Goal: Check status: Check status

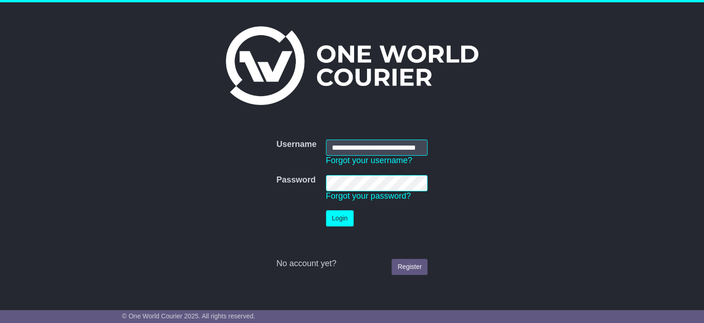
scroll to position [0, 19]
type input "**********"
click at [343, 212] on button "Login" at bounding box center [340, 218] width 28 height 16
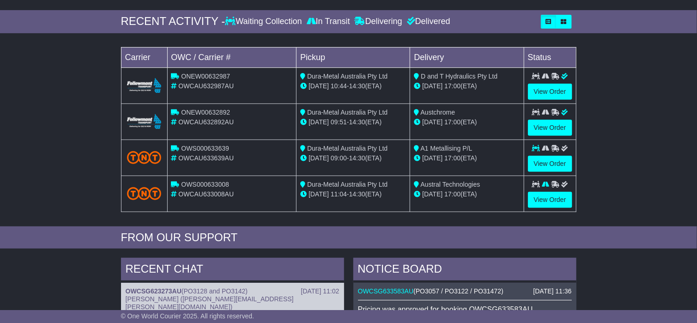
scroll to position [139, 0]
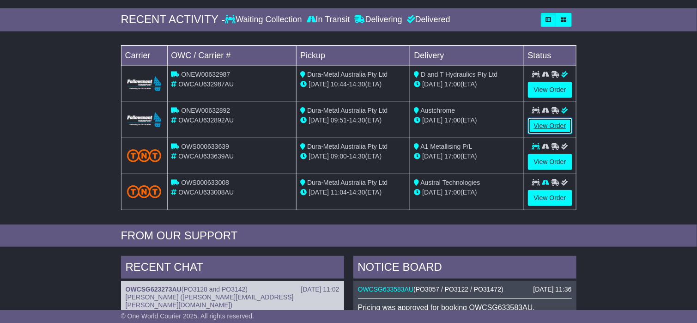
click at [551, 121] on link "View Order" at bounding box center [550, 126] width 44 height 16
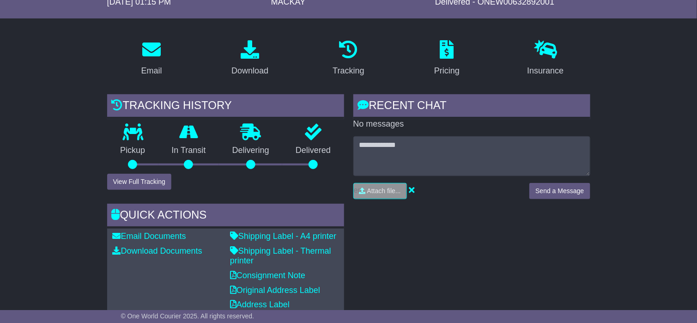
scroll to position [10, 0]
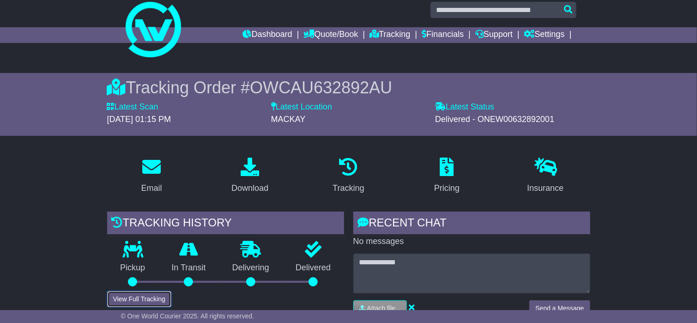
click at [121, 294] on button "View Full Tracking" at bounding box center [139, 299] width 64 height 16
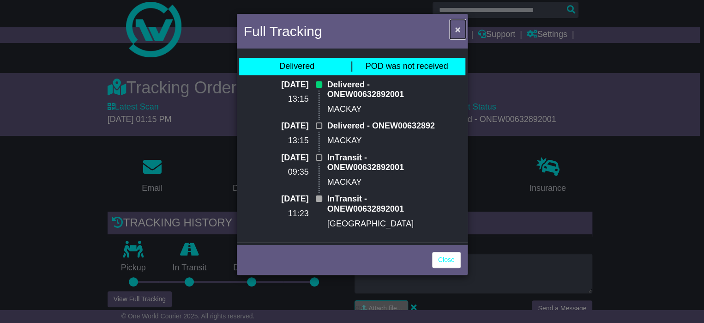
click at [456, 30] on span "×" at bounding box center [458, 29] width 6 height 11
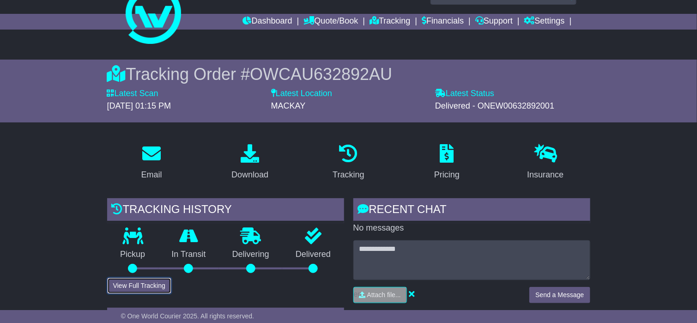
scroll to position [0, 0]
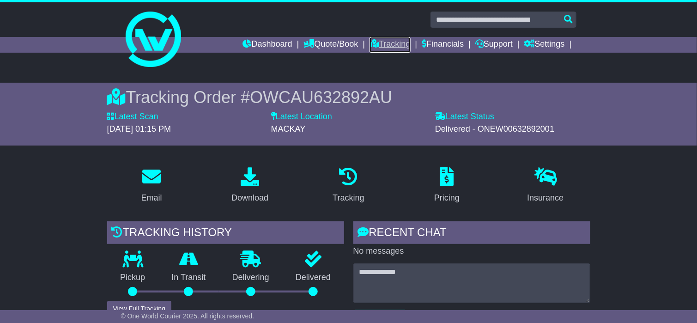
click at [385, 47] on link "Tracking" at bounding box center [389, 45] width 41 height 16
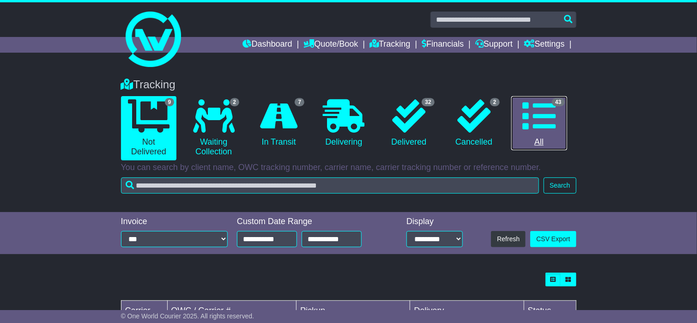
click at [535, 107] on icon at bounding box center [538, 115] width 33 height 33
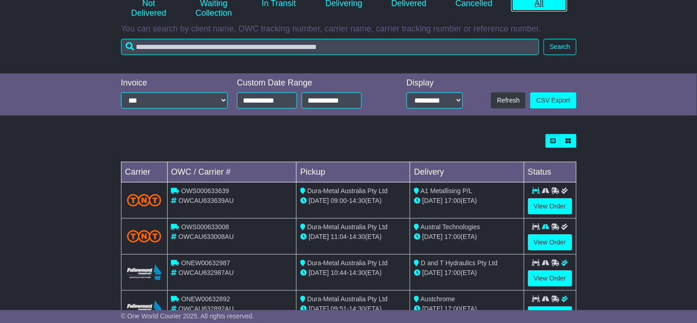
scroll to position [277, 0]
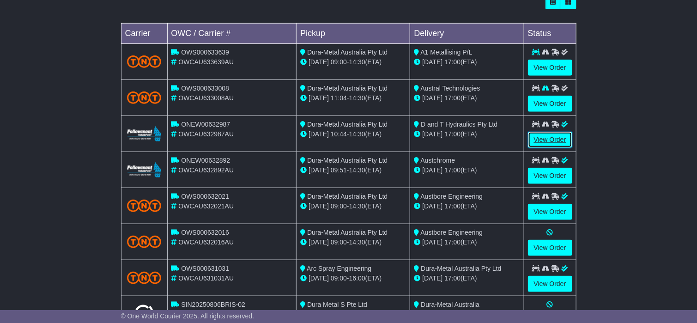
click at [549, 136] on link "View Order" at bounding box center [550, 140] width 44 height 16
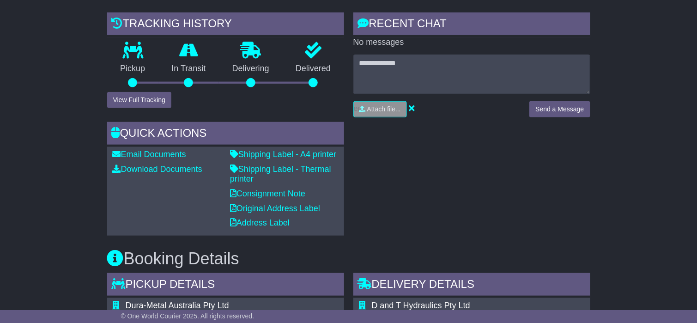
drag, startPoint x: 700, startPoint y: 92, endPoint x: 492, endPoint y: 148, distance: 215.2
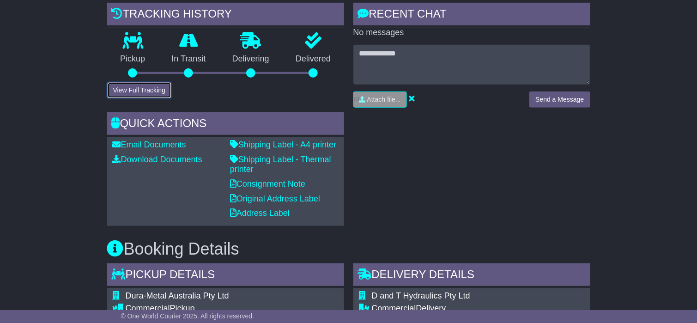
click at [151, 89] on button "View Full Tracking" at bounding box center [139, 90] width 64 height 16
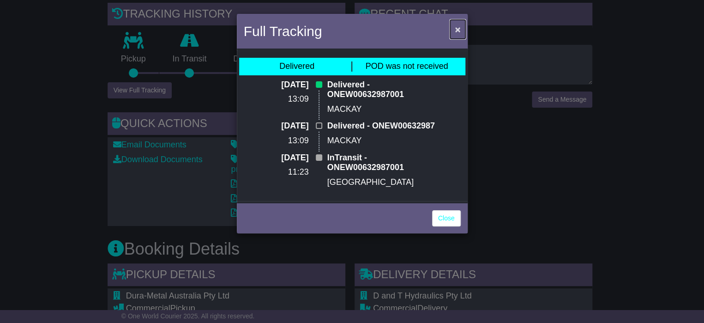
click at [458, 30] on span "×" at bounding box center [458, 29] width 6 height 11
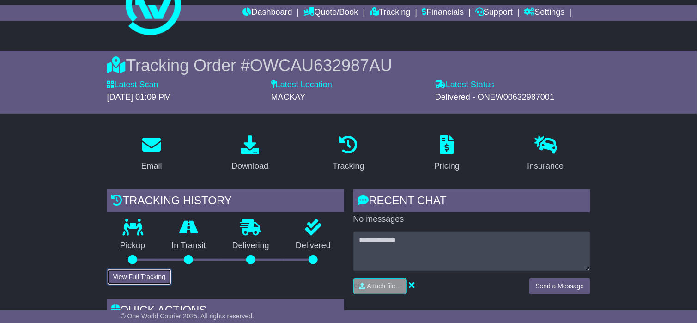
scroll to position [0, 0]
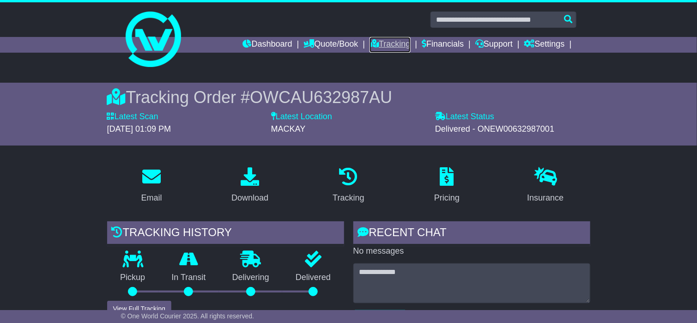
click at [384, 48] on link "Tracking" at bounding box center [389, 45] width 41 height 16
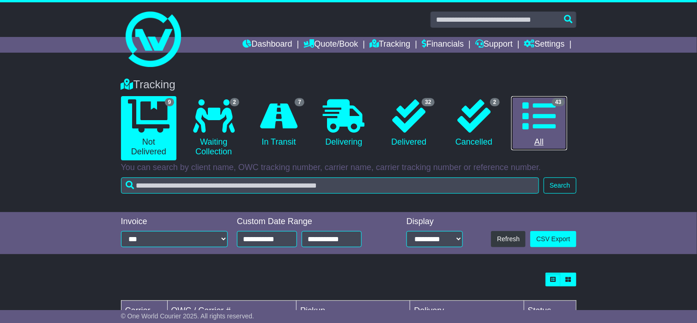
click at [534, 125] on icon at bounding box center [538, 115] width 33 height 33
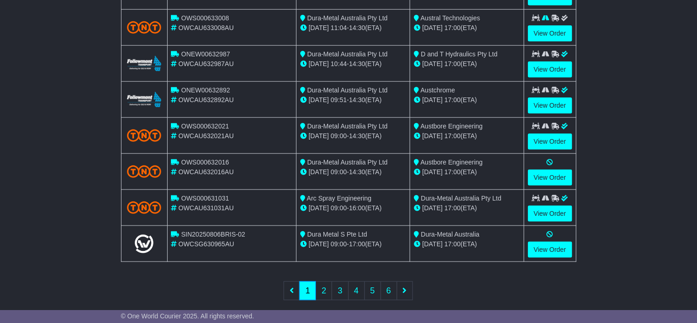
scroll to position [357, 0]
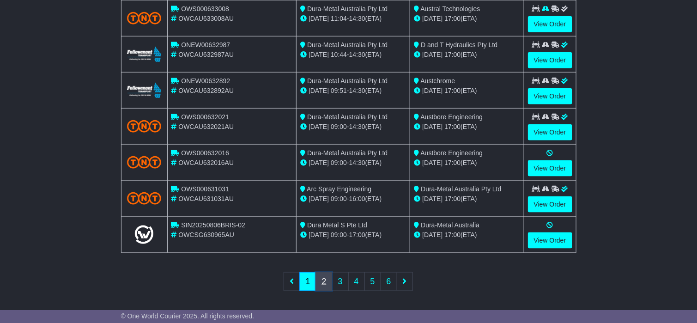
click at [321, 281] on link "2" at bounding box center [323, 281] width 17 height 19
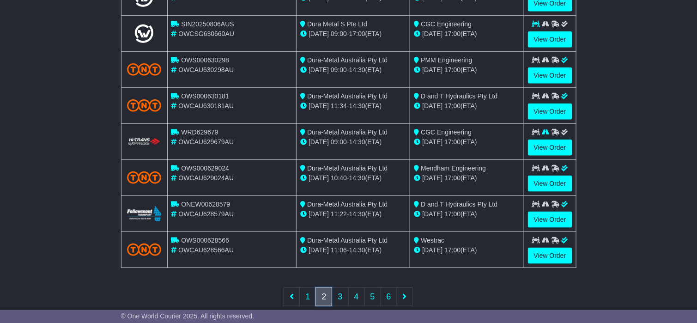
scroll to position [345, 0]
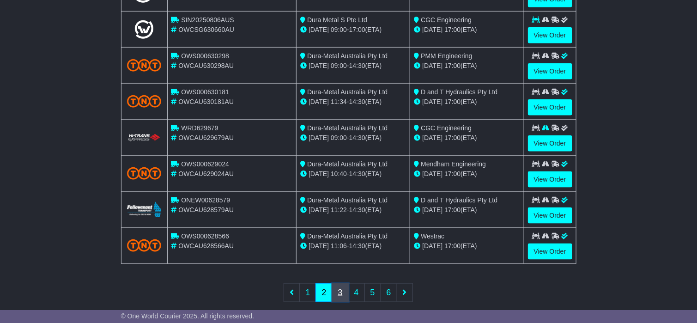
click at [341, 291] on link "3" at bounding box center [340, 292] width 17 height 19
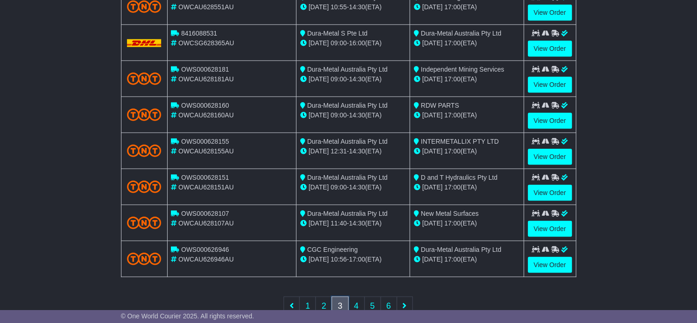
scroll to position [333, 0]
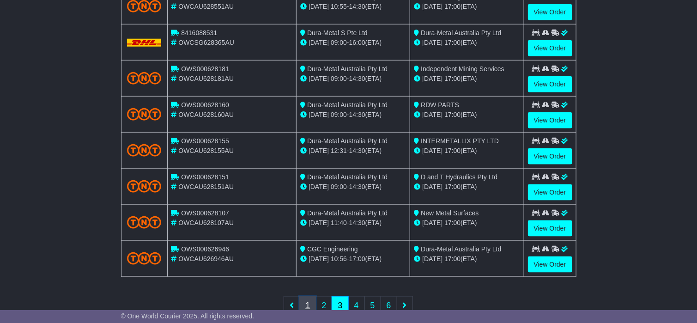
click at [309, 302] on link "1" at bounding box center [307, 305] width 17 height 19
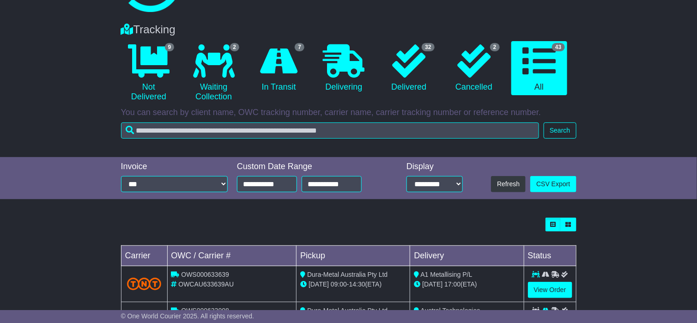
scroll to position [0, 0]
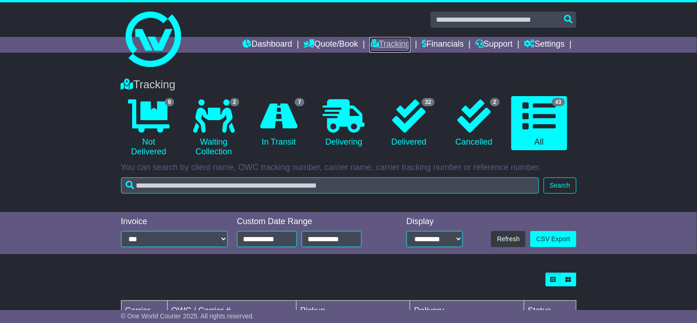
click at [387, 45] on link "Tracking" at bounding box center [389, 45] width 41 height 16
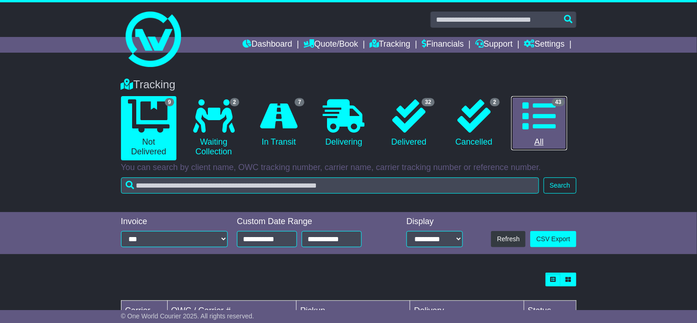
click at [540, 114] on icon at bounding box center [538, 115] width 33 height 33
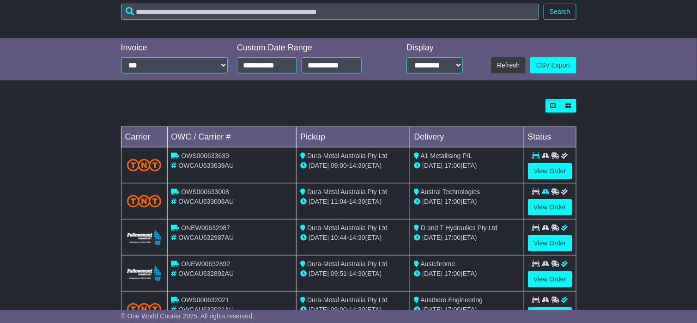
scroll to position [174, 0]
click at [545, 204] on link "View Order" at bounding box center [550, 207] width 44 height 16
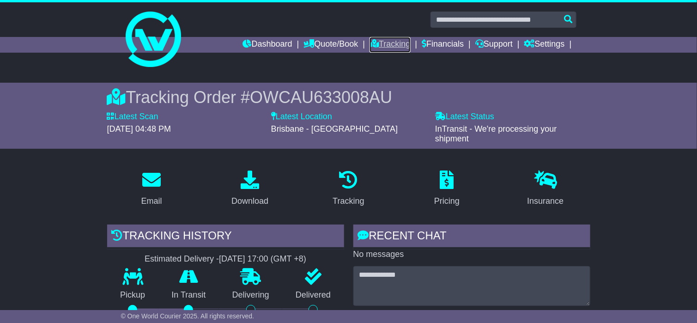
click at [390, 38] on link "Tracking" at bounding box center [389, 45] width 41 height 16
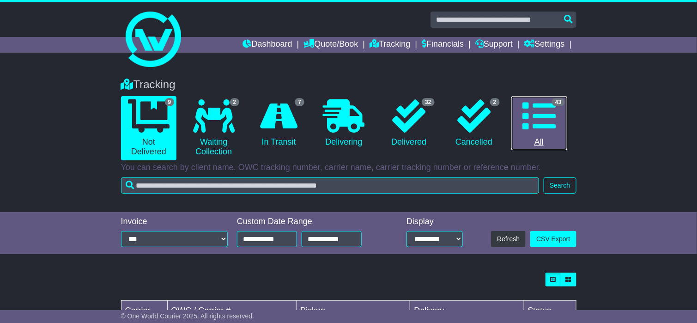
click at [539, 111] on icon at bounding box center [538, 115] width 33 height 33
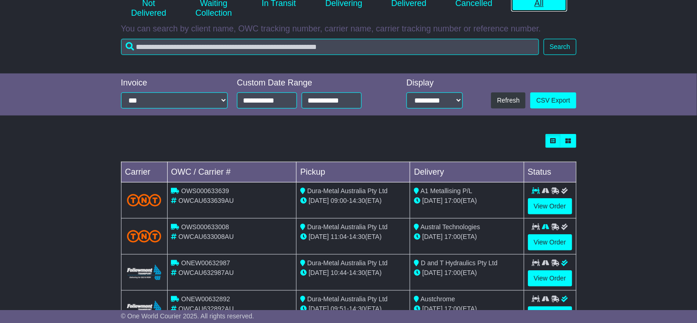
scroll to position [277, 0]
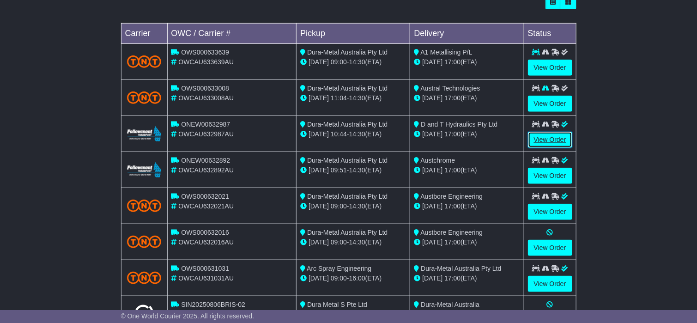
click at [550, 139] on link "View Order" at bounding box center [550, 140] width 44 height 16
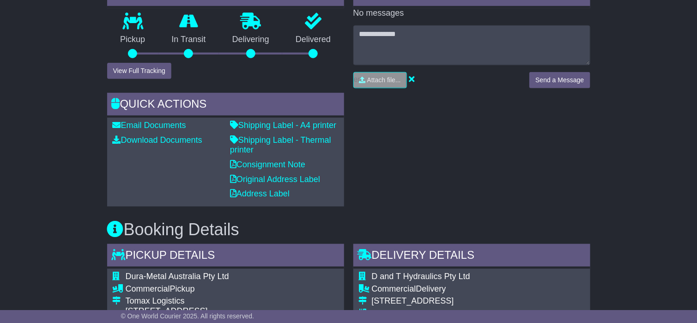
scroll to position [653, 0]
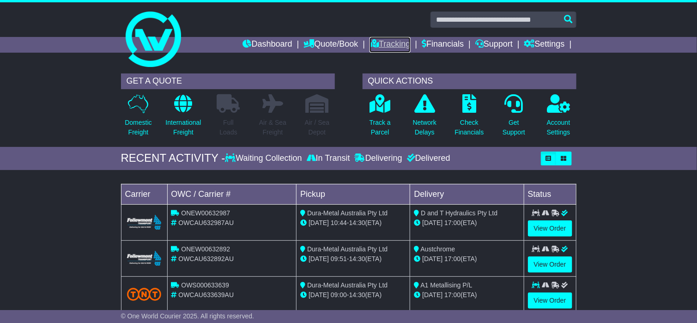
click at [381, 43] on link "Tracking" at bounding box center [389, 45] width 41 height 16
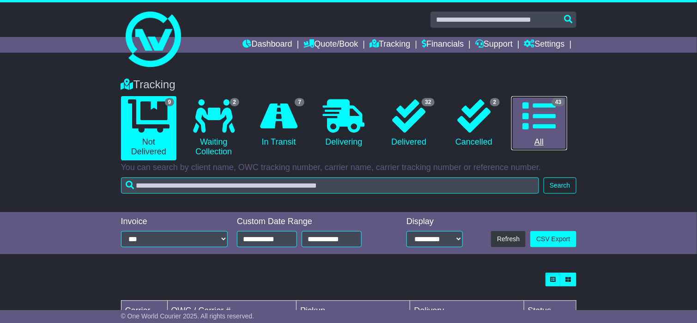
click at [538, 112] on icon at bounding box center [538, 115] width 33 height 33
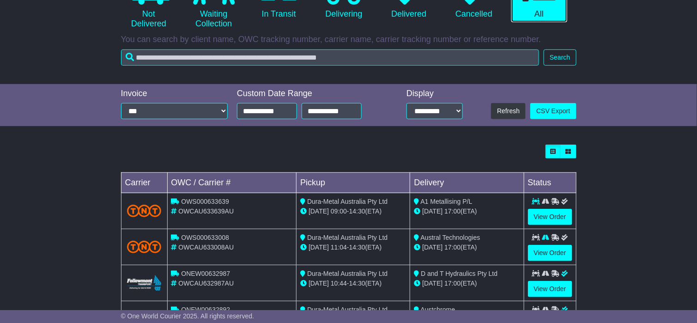
scroll to position [139, 0]
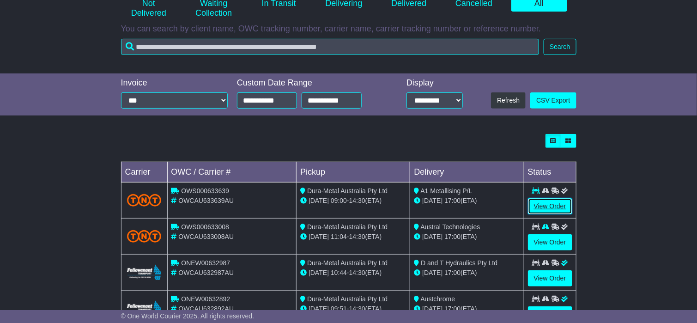
click at [538, 205] on link "View Order" at bounding box center [550, 206] width 44 height 16
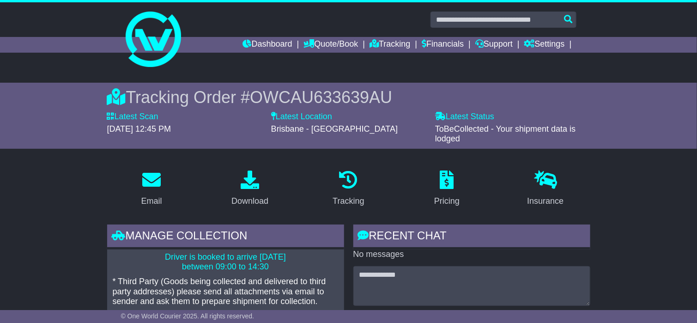
scroll to position [139, 0]
